Goal: Task Accomplishment & Management: Use online tool/utility

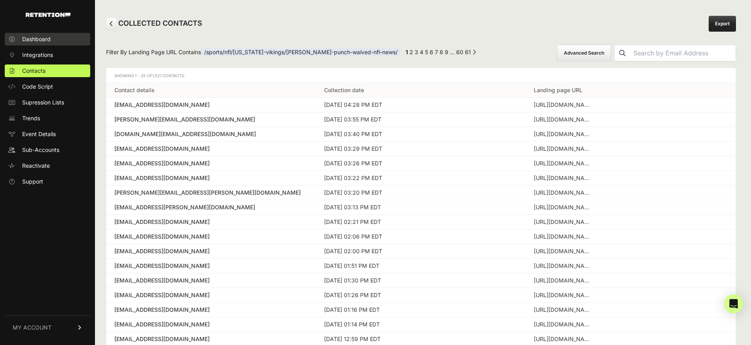
click at [38, 41] on span "Dashboard" at bounding box center [36, 39] width 28 height 8
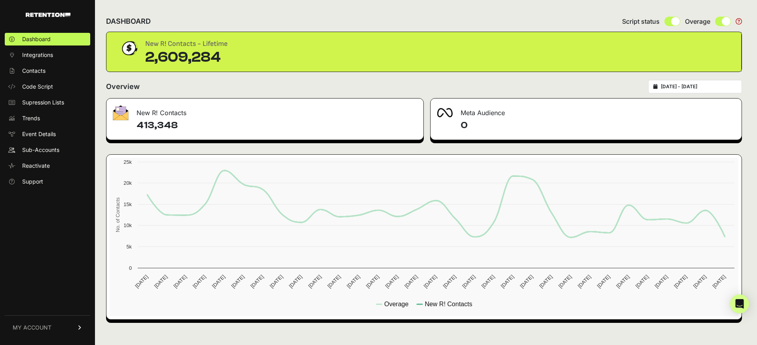
click at [672, 91] on div "[DATE] - [DATE]" at bounding box center [695, 86] width 94 height 13
type input "[DATE]"
click at [693, 85] on input "2025-07-15 - 2025-08-14" at bounding box center [699, 86] width 76 height 6
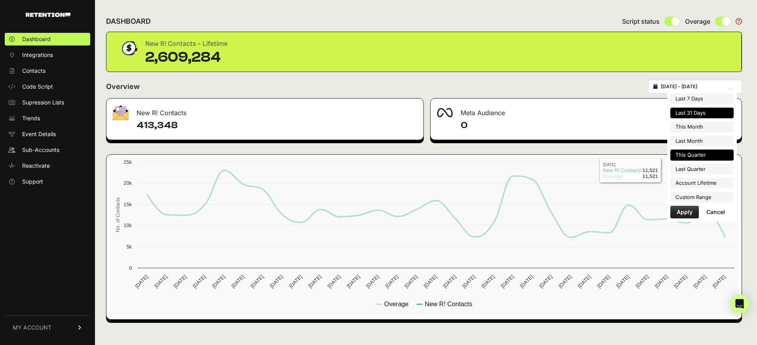
type input "2025-08-01"
type input "2025-08-31"
type input "2025-07-01"
type input "2025-07-31"
type input "2025-07-01"
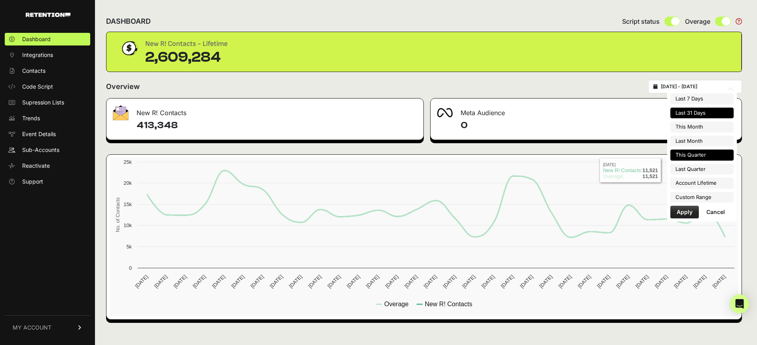
type input "2025-09-30"
type input "2025-04-01"
type input "2025-06-30"
type input "2025-07-15"
type input "2025-08-14"
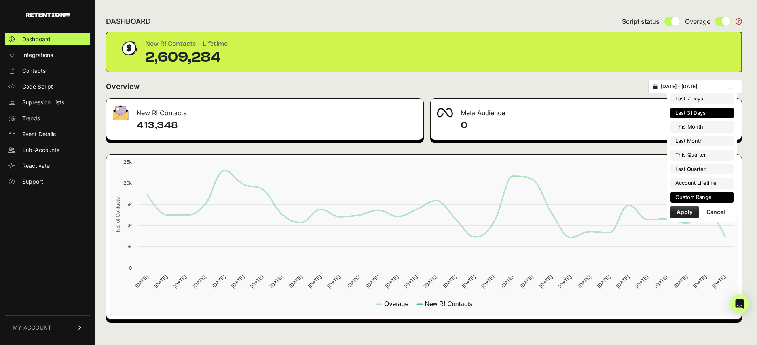
click at [700, 192] on li "Custom Range" at bounding box center [701, 197] width 63 height 11
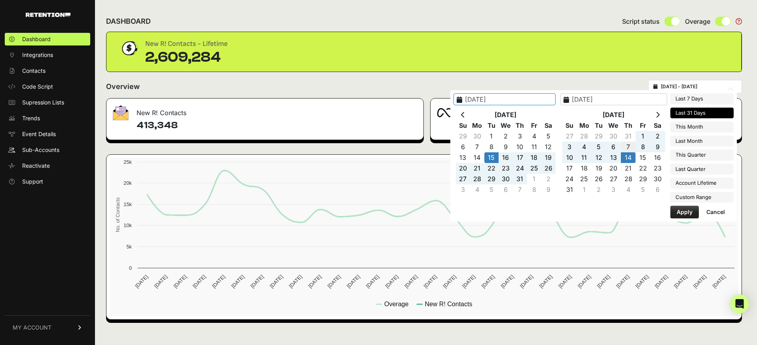
type input "2025-08-07"
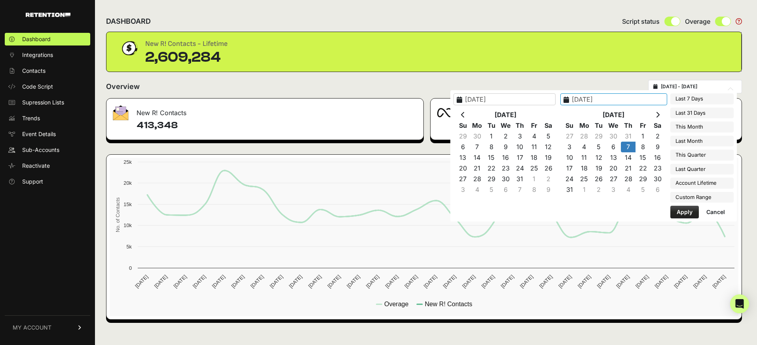
drag, startPoint x: 633, startPoint y: 148, endPoint x: 627, endPoint y: 155, distance: 9.3
type input "2025-08-13"
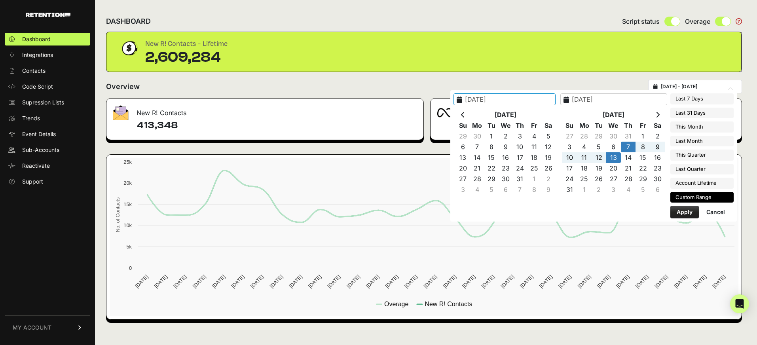
type input "2025-08-07"
click at [689, 215] on button "Apply" at bounding box center [684, 212] width 28 height 13
type input "2025-08-07 - 2025-08-13"
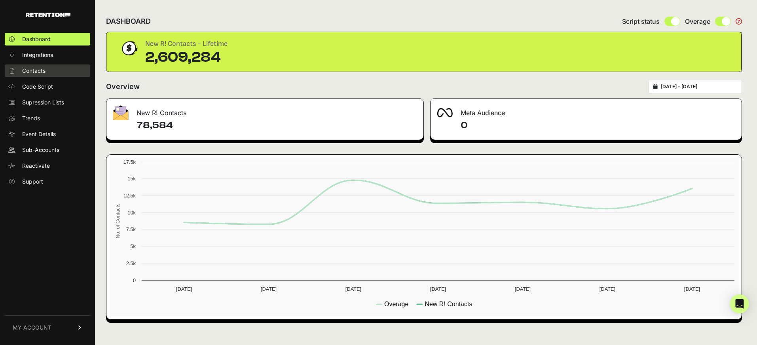
click at [42, 71] on span "Contacts" at bounding box center [33, 71] width 23 height 8
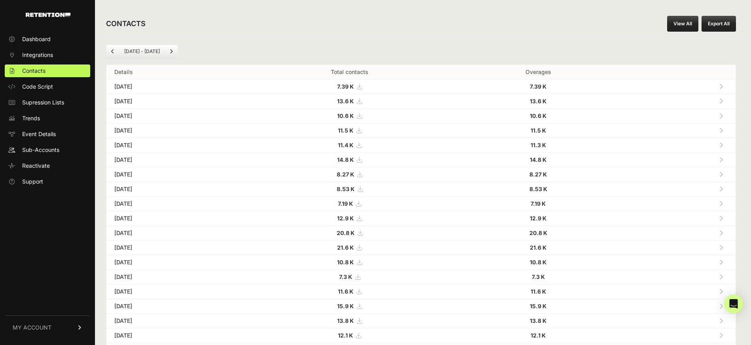
click at [686, 26] on link "View All" at bounding box center [682, 24] width 31 height 16
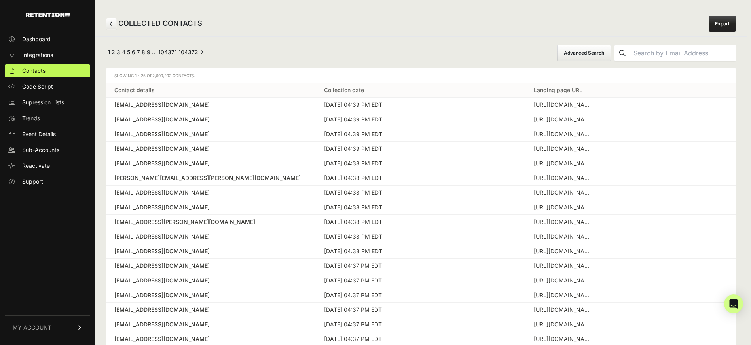
click at [600, 54] on button "Advanced Search" at bounding box center [584, 53] width 54 height 17
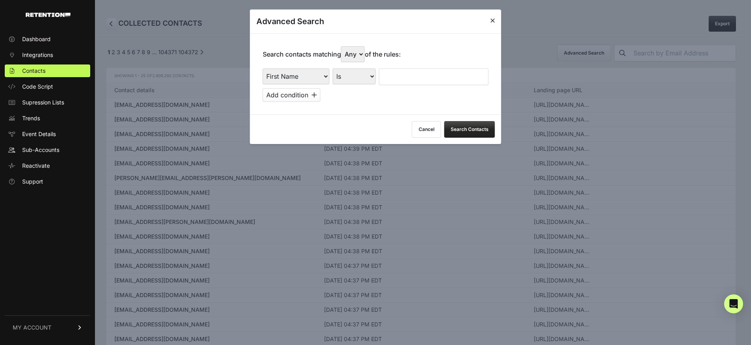
click at [314, 74] on select "First Name Last Name State City Email Email Domain Landing Domain Landing Page …" at bounding box center [296, 76] width 67 height 16
select select "referrer"
click at [263, 68] on select "First Name Last Name State City Email Email Domain Landing Domain Landing Page …" at bounding box center [296, 76] width 67 height 16
click at [348, 79] on select "Is Is not Contains Starts with" at bounding box center [354, 76] width 43 height 16
select select "contains"
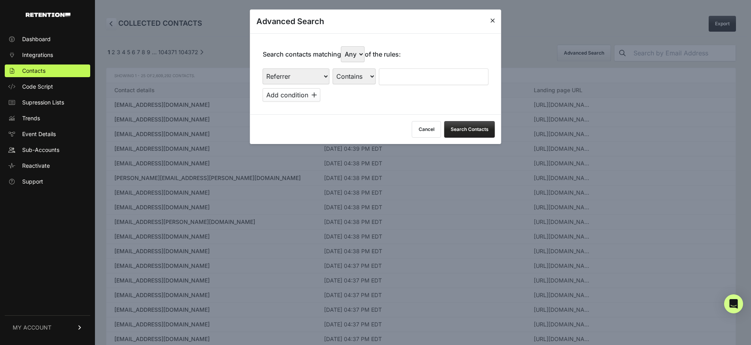
click at [333, 68] on select "Is Is not Contains Starts with" at bounding box center [354, 76] width 43 height 16
click at [402, 78] on input "text" at bounding box center [434, 76] width 110 height 17
type input "facebook"
click at [400, 114] on div "Cancel Search Contacts" at bounding box center [375, 129] width 251 height 30
click at [474, 131] on button "Search Contacts" at bounding box center [469, 129] width 51 height 17
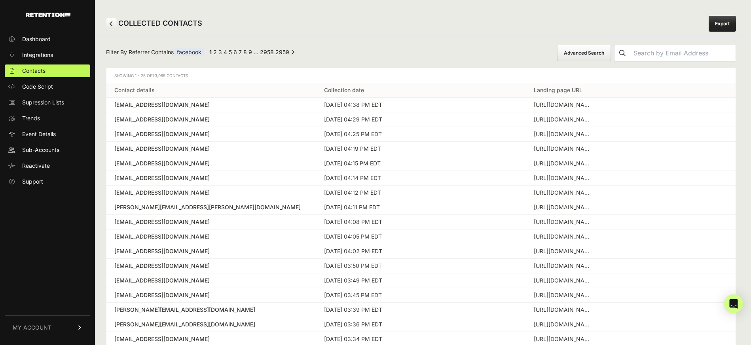
click at [723, 25] on link "Export" at bounding box center [722, 24] width 27 height 16
click at [51, 326] on link "MY ACCOUNT" at bounding box center [47, 327] width 85 height 24
click at [54, 330] on link "Sign Out" at bounding box center [47, 333] width 85 height 13
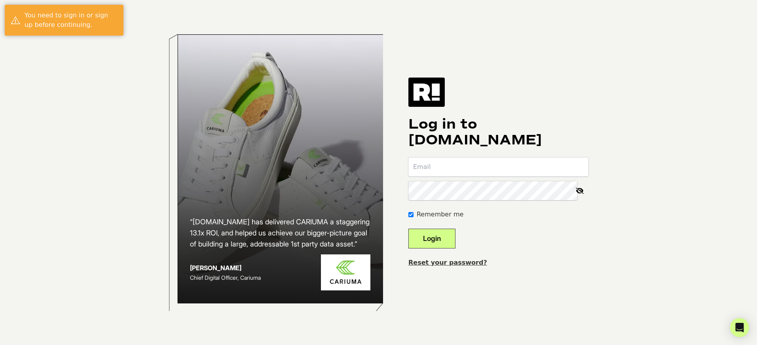
click at [476, 167] on input "email" at bounding box center [498, 166] width 180 height 19
type input "[PERSON_NAME][EMAIL_ADDRESS][DOMAIN_NAME]"
click at [408, 229] on button "Login" at bounding box center [431, 239] width 47 height 20
